Goal: Transaction & Acquisition: Purchase product/service

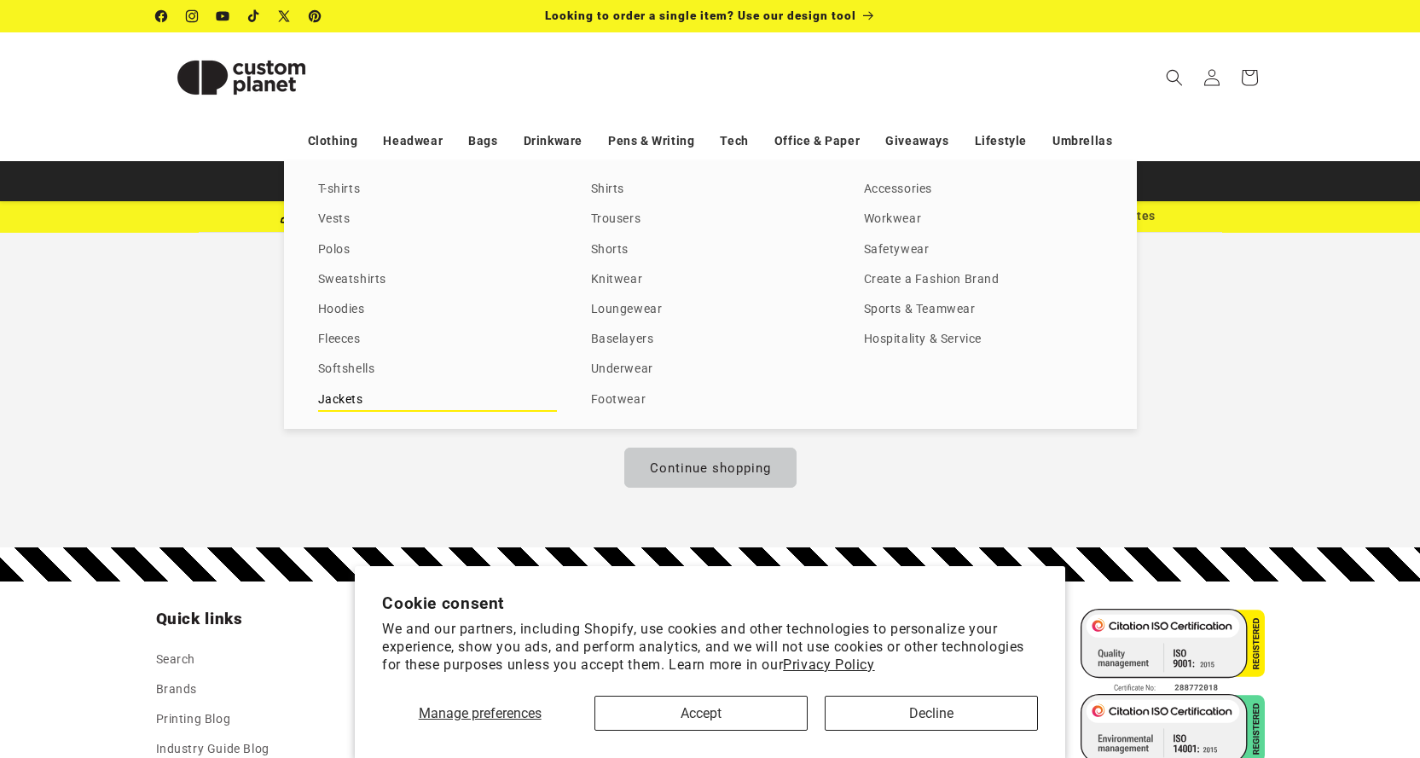
click at [337, 399] on link "Jackets" at bounding box center [437, 400] width 239 height 23
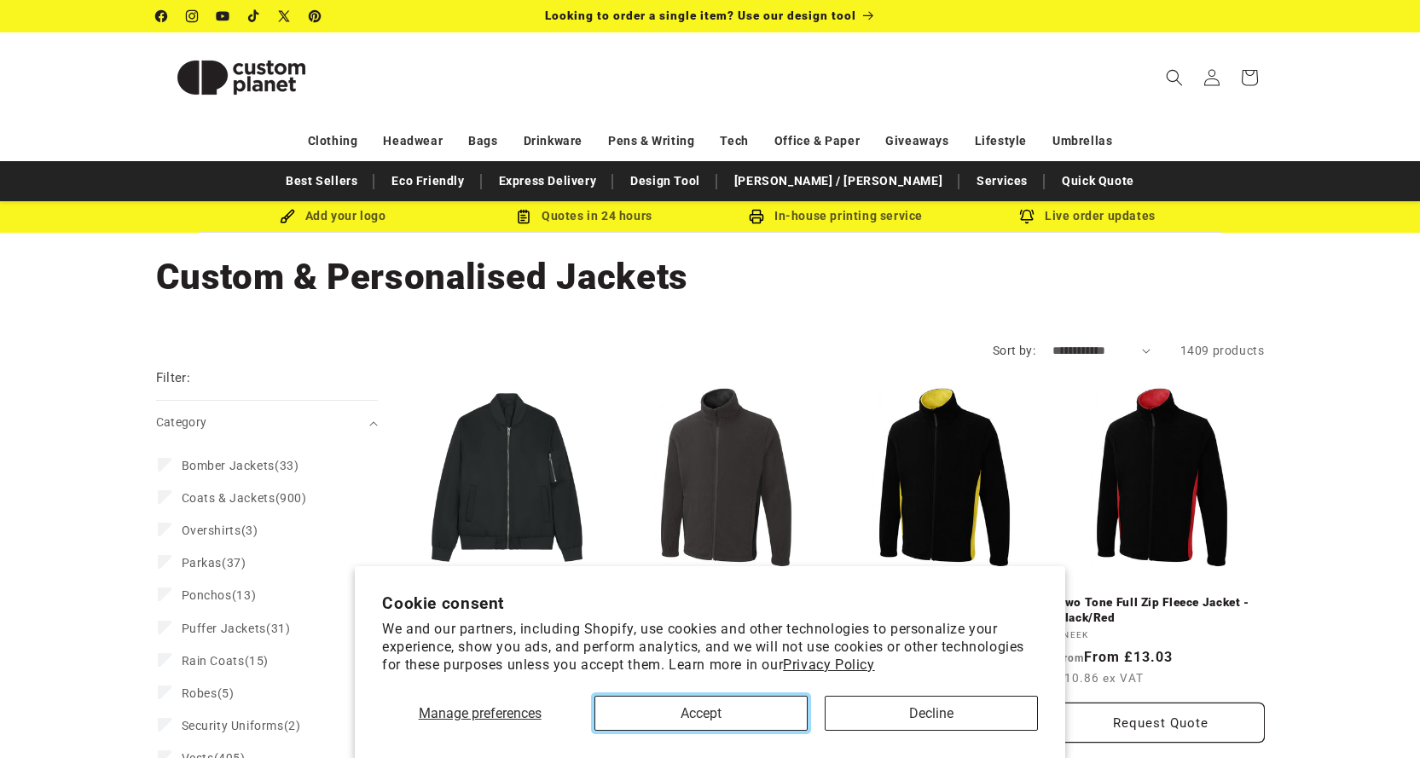
click at [704, 711] on button "Accept" at bounding box center [700, 713] width 213 height 35
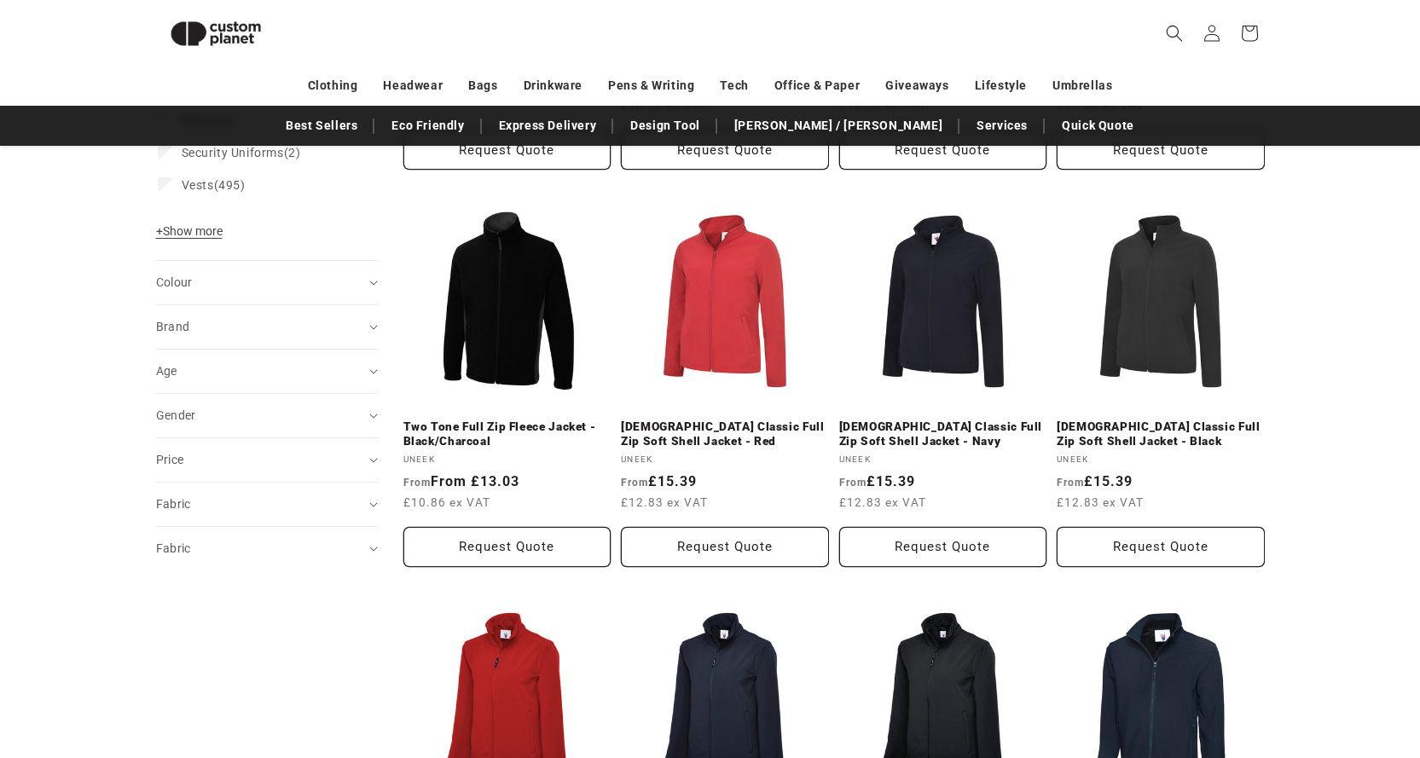
scroll to position [61, 0]
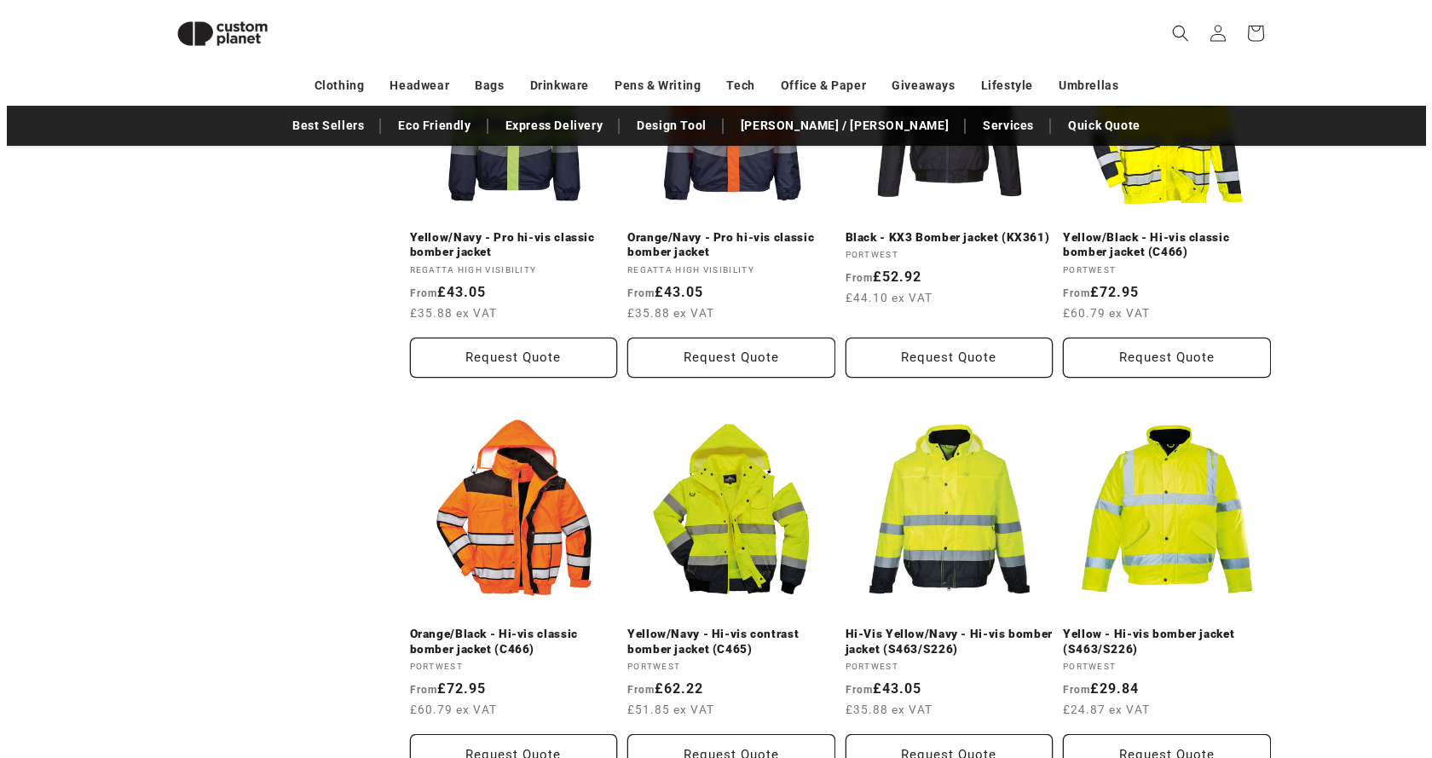
scroll to position [1170, 0]
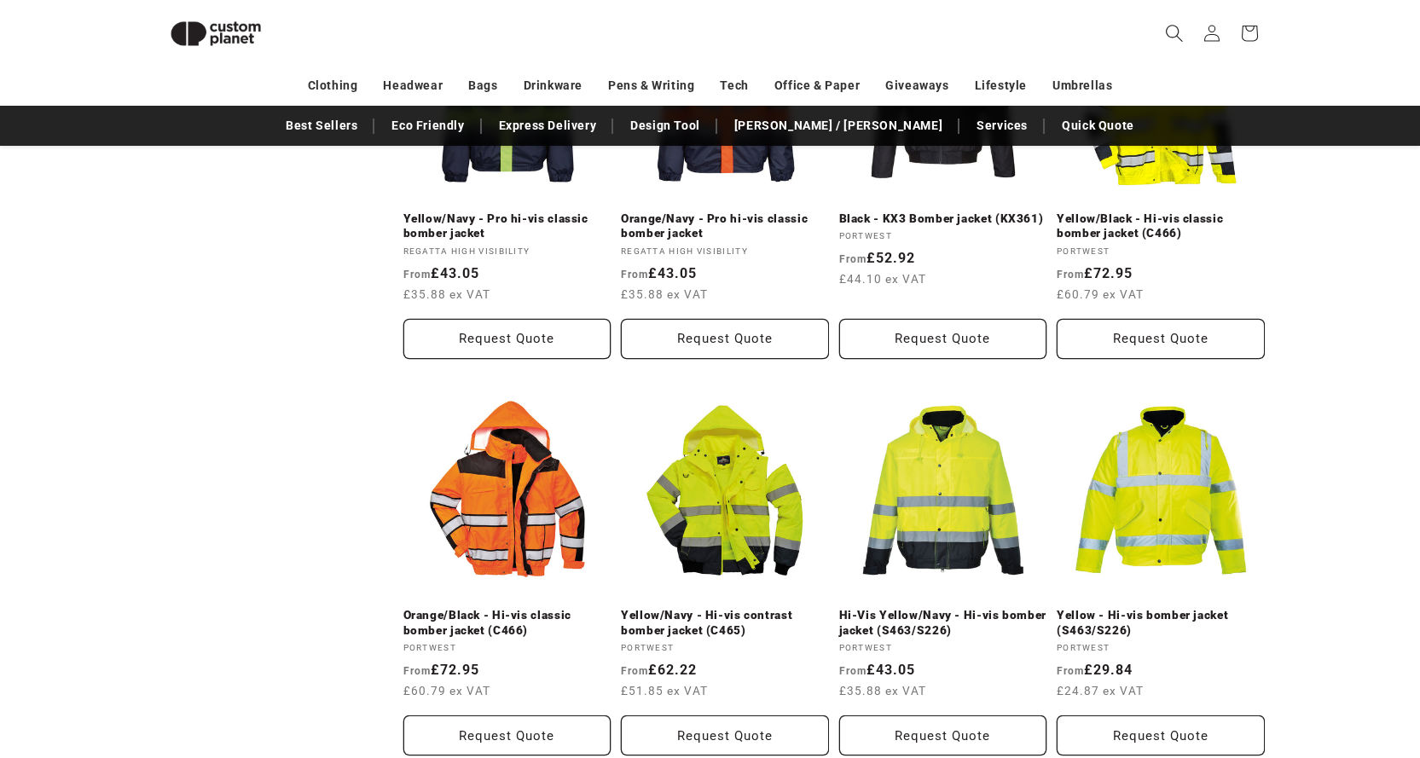
click at [1168, 35] on icon "Search" at bounding box center [1174, 33] width 18 height 18
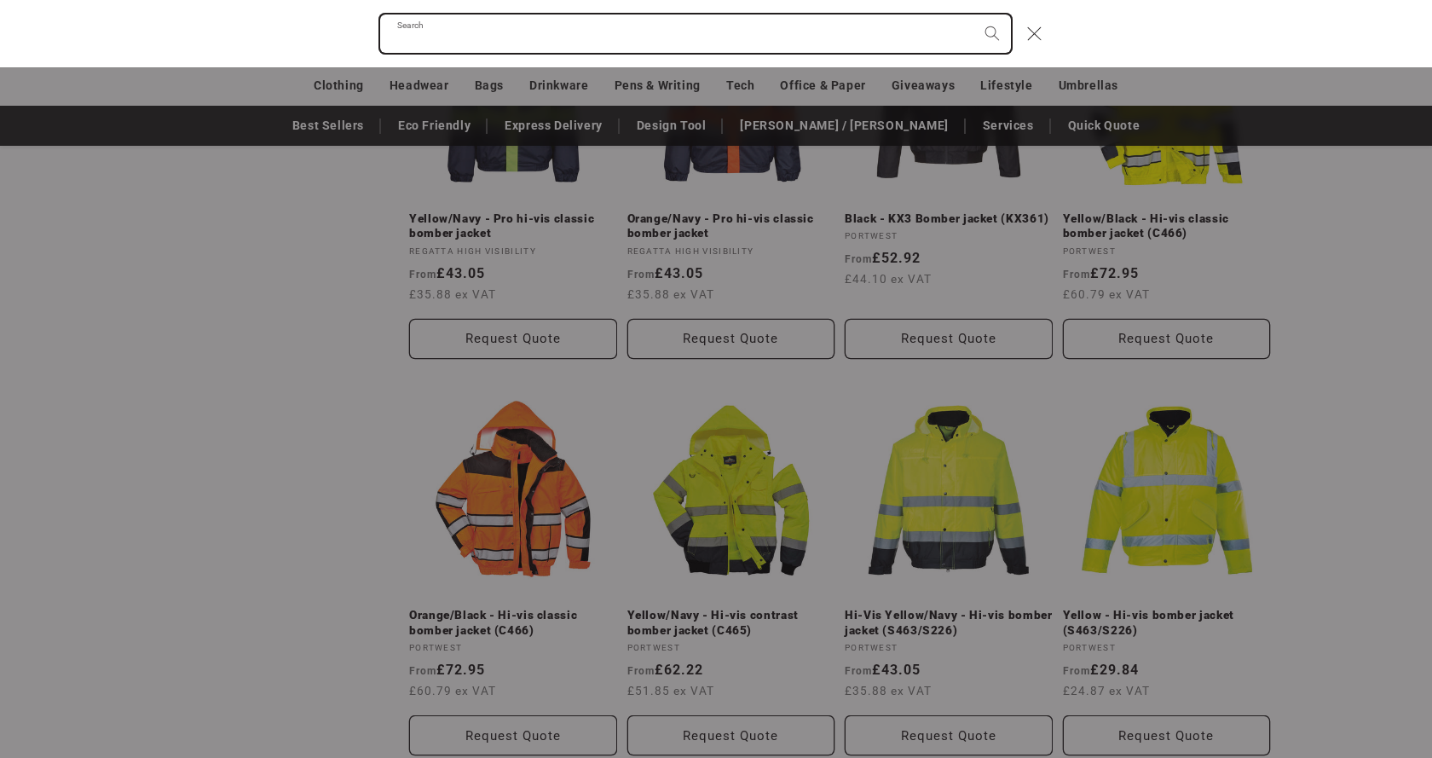
click at [884, 35] on input "Search" at bounding box center [695, 33] width 631 height 38
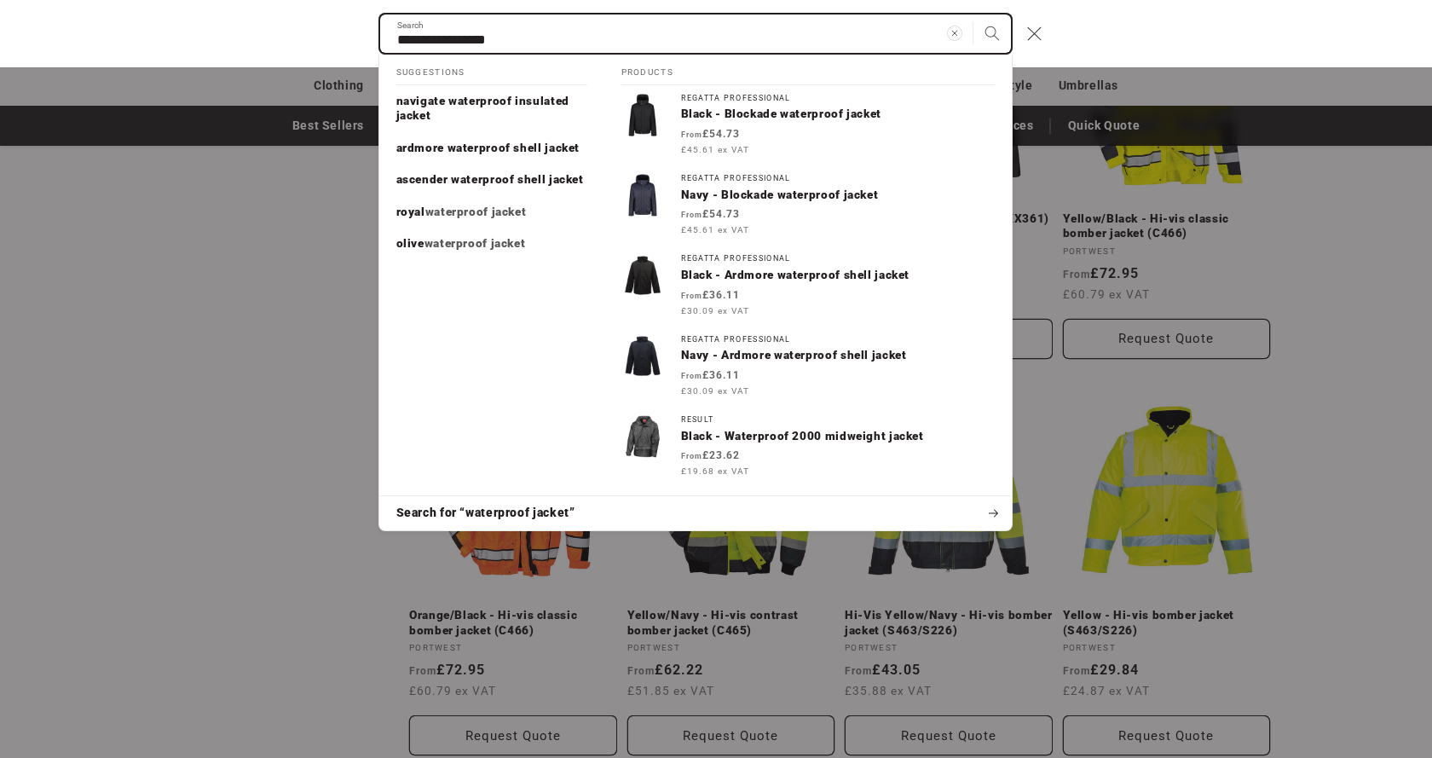
type input "**********"
click at [974, 14] on button "Search" at bounding box center [993, 33] width 38 height 38
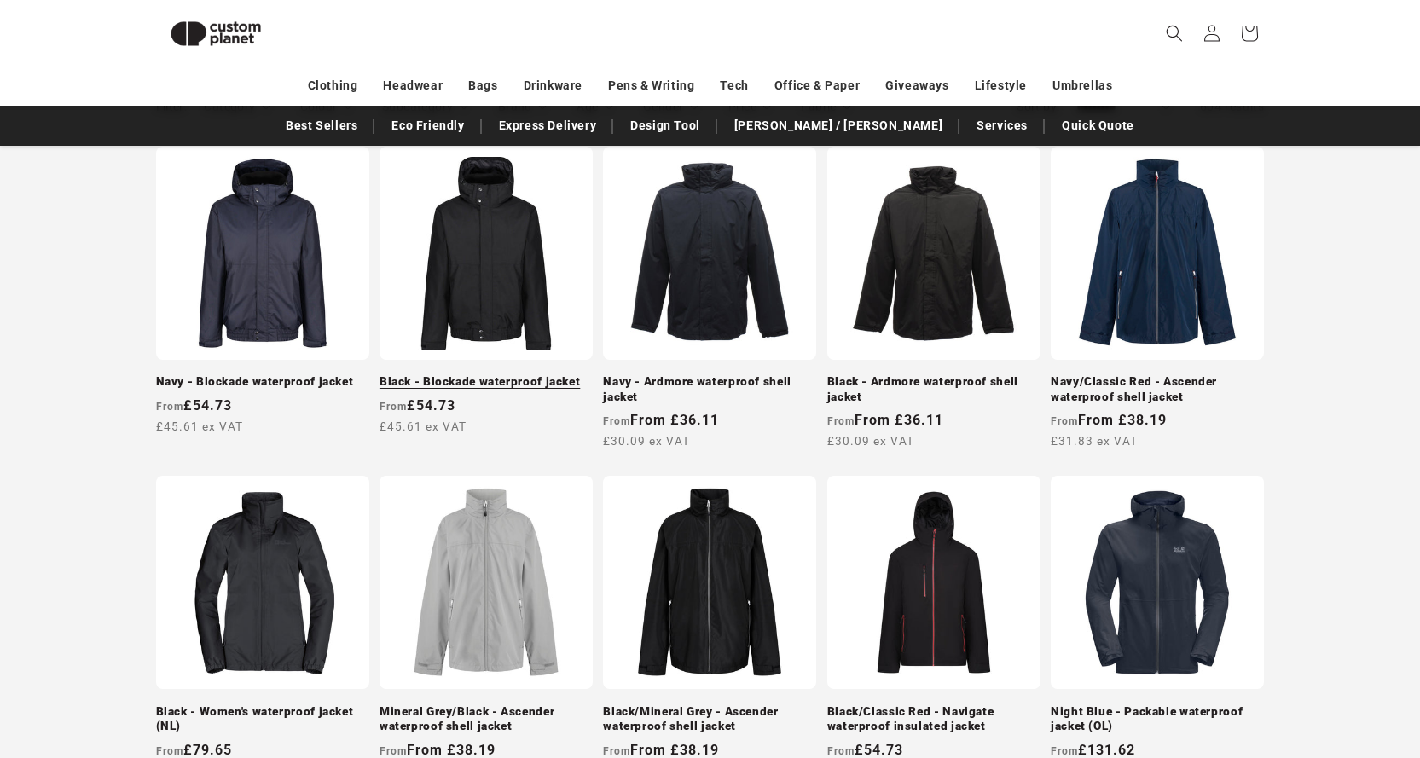
scroll to position [402, 0]
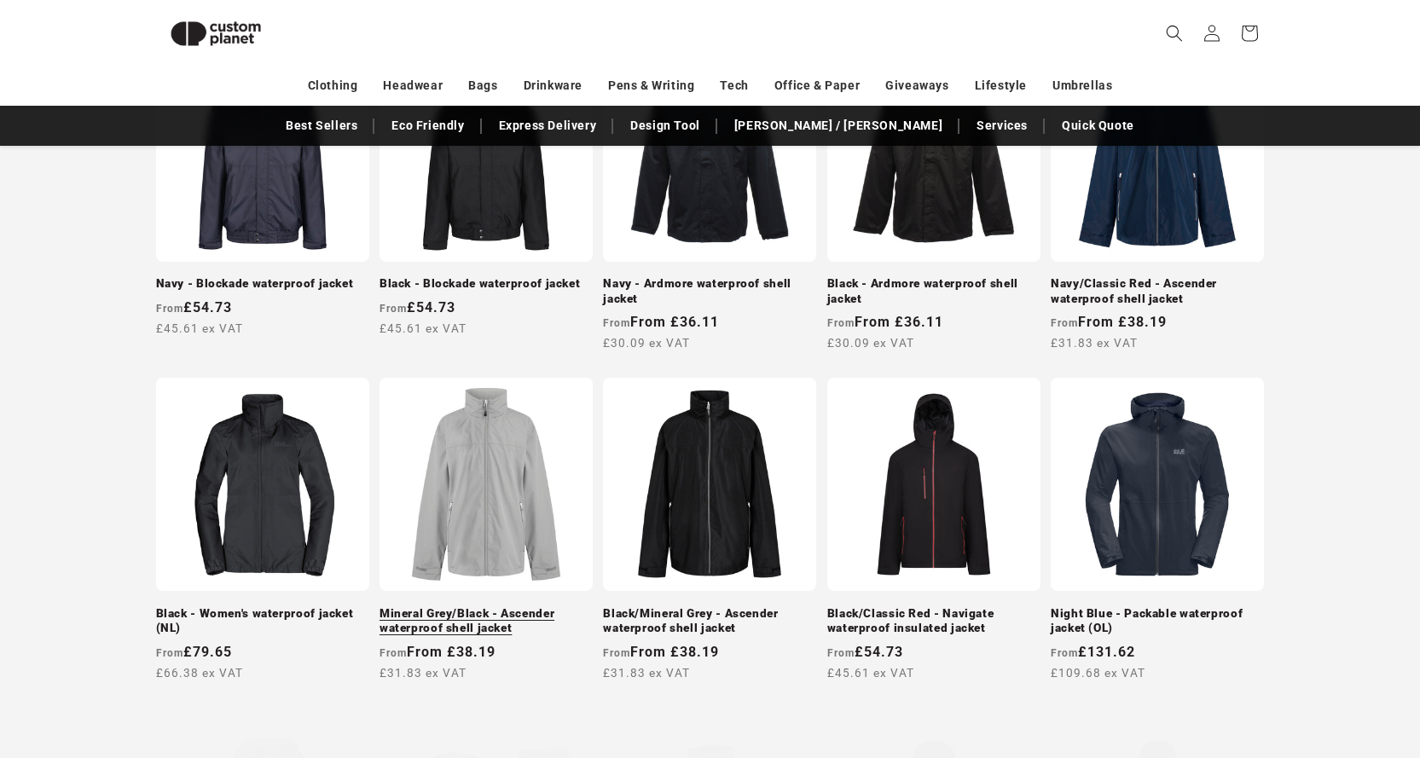
click at [489, 606] on link "Mineral Grey/Black - Ascender waterproof shell jacket" at bounding box center [485, 621] width 213 height 30
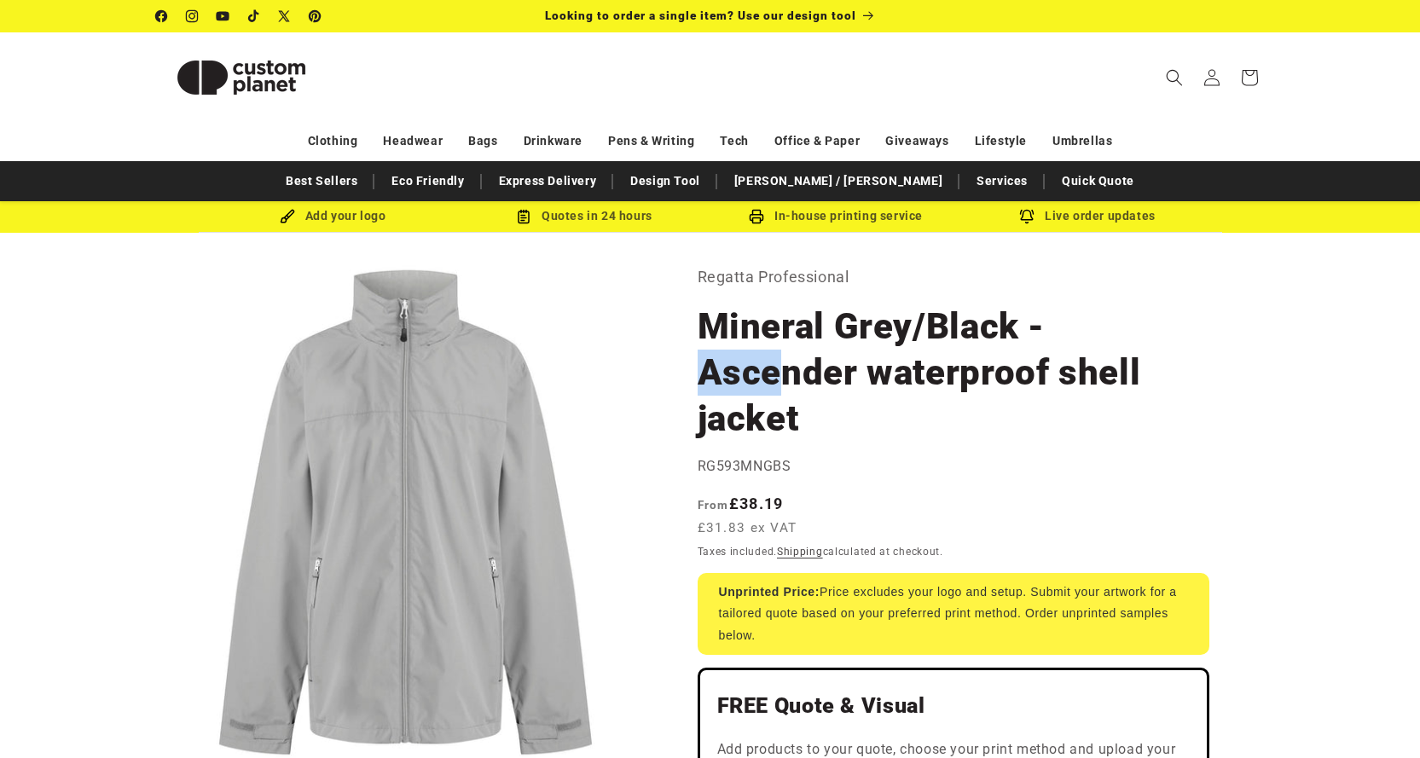
drag, startPoint x: 702, startPoint y: 373, endPoint x: 777, endPoint y: 373, distance: 75.0
click at [777, 373] on h1 "Mineral Grey/Black - Ascender waterproof shell jacket" at bounding box center [953, 373] width 512 height 138
click at [701, 371] on h1 "Mineral Grey/Black - Ascender waterproof shell jacket" at bounding box center [953, 373] width 512 height 138
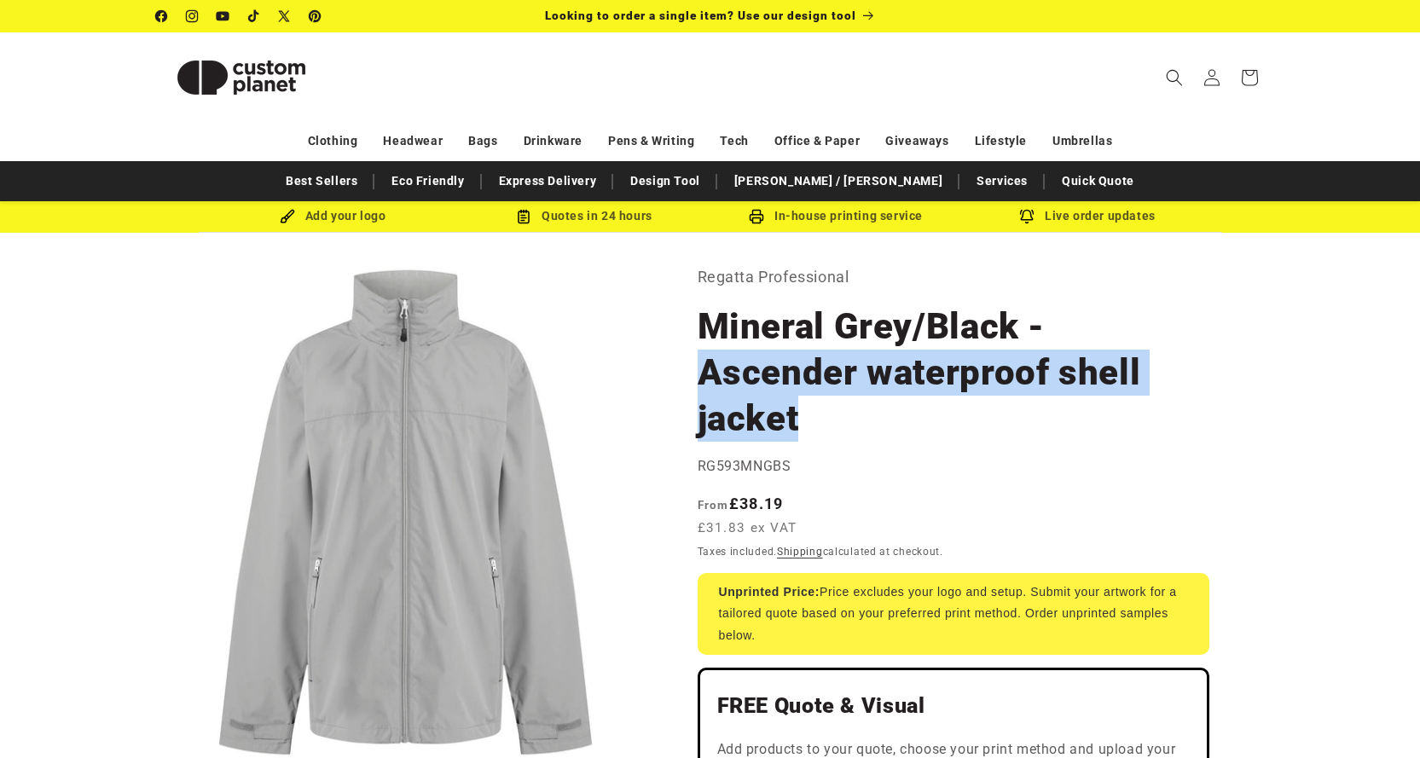
drag, startPoint x: 700, startPoint y: 374, endPoint x: 800, endPoint y: 427, distance: 112.9
click at [800, 427] on h1 "Mineral Grey/Black - Ascender waterproof shell jacket" at bounding box center [953, 373] width 512 height 138
